Goal: Transaction & Acquisition: Obtain resource

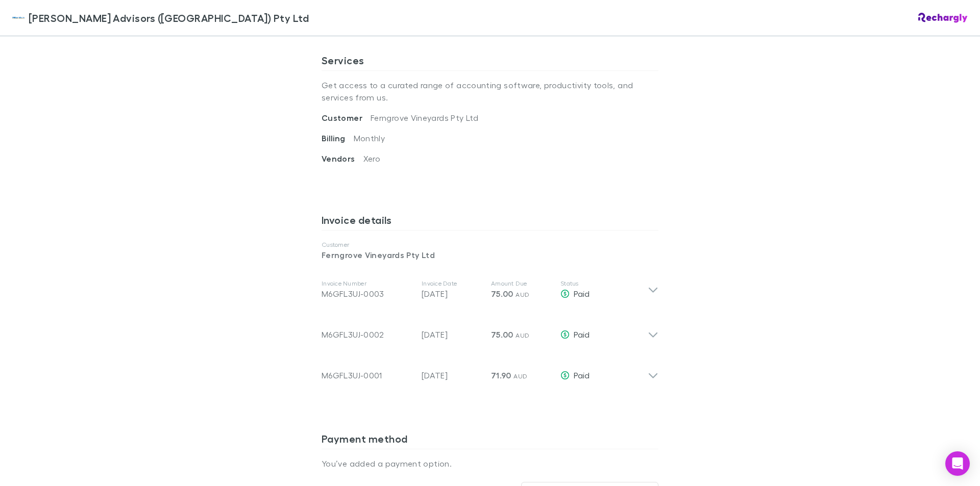
scroll to position [408, 0]
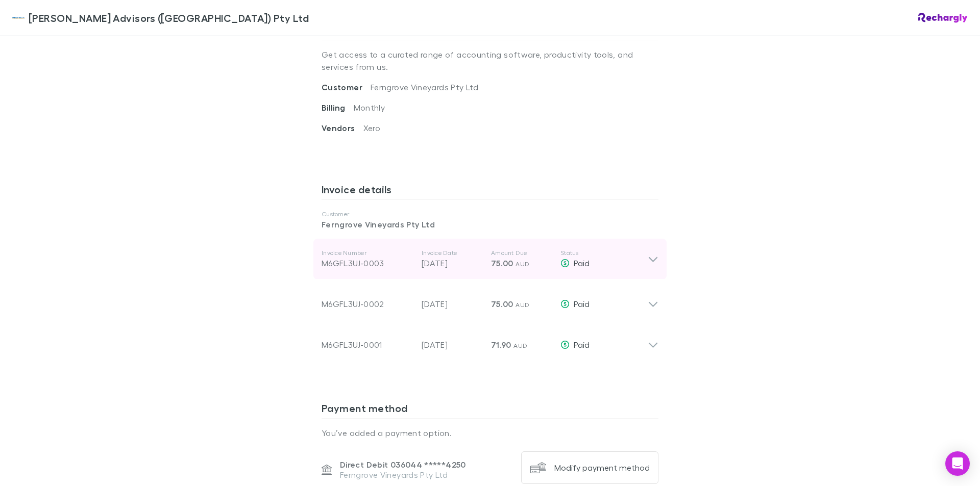
click at [649, 260] on icon at bounding box center [653, 259] width 9 height 5
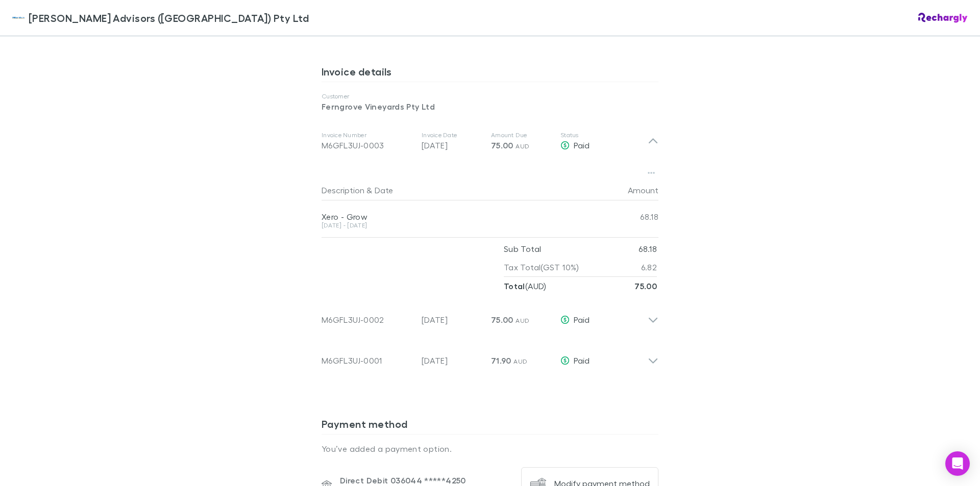
scroll to position [561, 0]
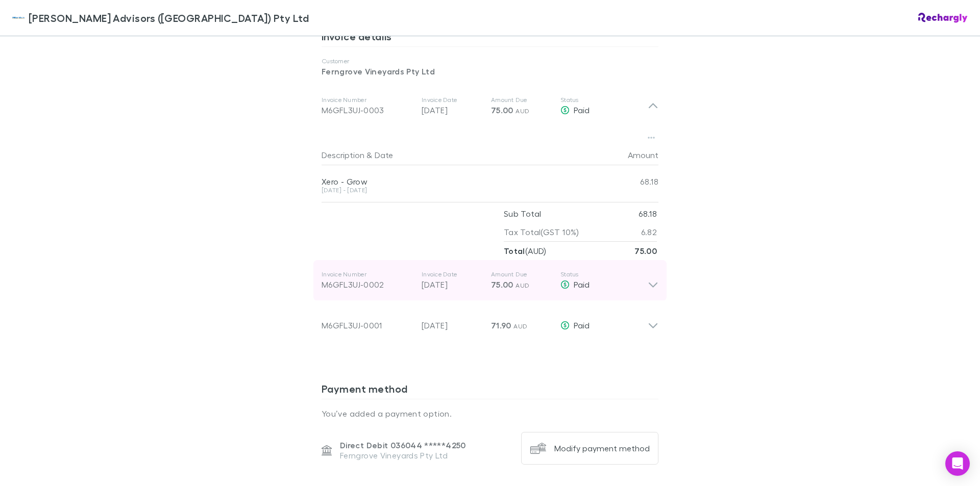
click at [517, 281] on p "75.00 AUD" at bounding box center [521, 285] width 61 height 12
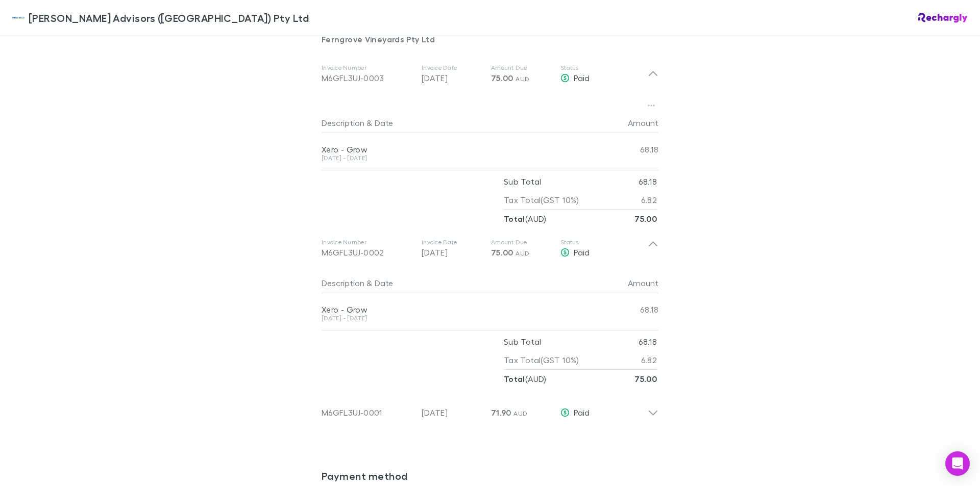
scroll to position [450, 0]
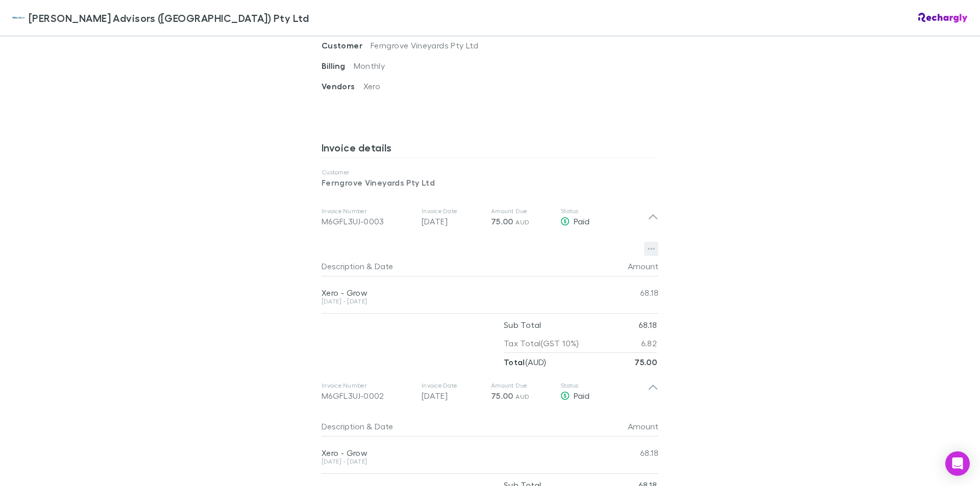
click at [649, 249] on icon "button" at bounding box center [651, 250] width 7 height 2
click at [564, 272] on p "Download PDF" at bounding box center [585, 269] width 124 height 12
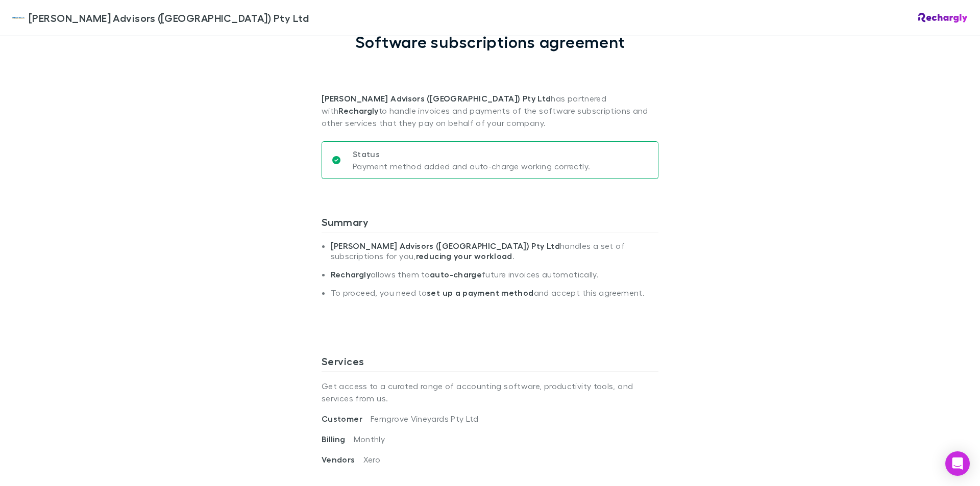
scroll to position [0, 0]
